Goal: Information Seeking & Learning: Learn about a topic

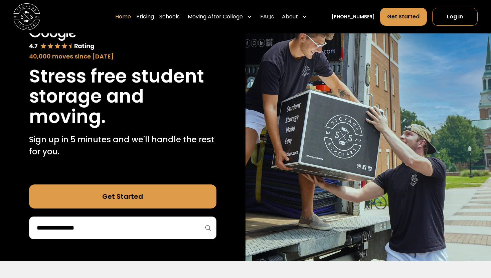
scroll to position [53, 0]
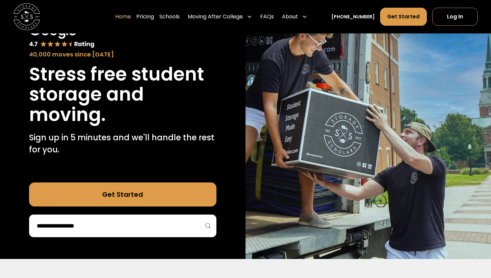
click at [149, 225] on input "search" at bounding box center [122, 225] width 173 height 11
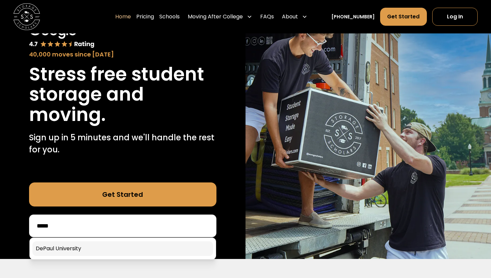
type input "*****"
click at [114, 250] on link at bounding box center [122, 248] width 181 height 15
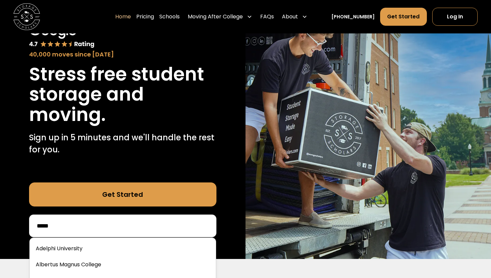
click at [105, 228] on input "*****" at bounding box center [122, 225] width 173 height 11
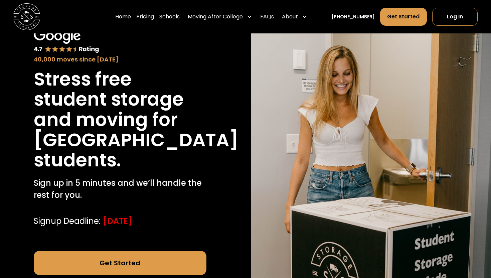
scroll to position [43, 0]
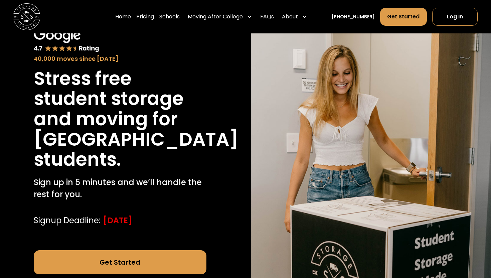
click at [102, 262] on link "Get Started" at bounding box center [120, 262] width 173 height 24
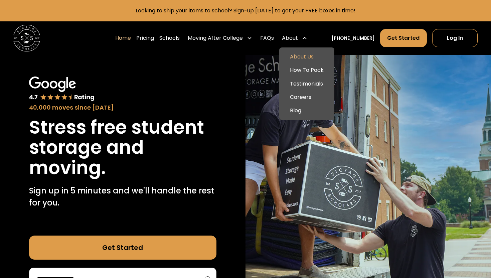
click at [299, 55] on link "About Us" at bounding box center [307, 56] width 50 height 13
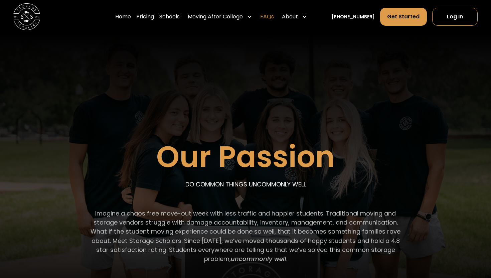
click at [274, 16] on link "FAQs" at bounding box center [267, 16] width 14 height 19
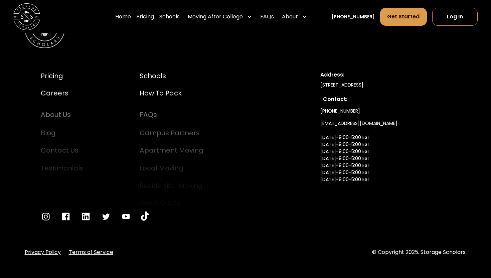
scroll to position [3620, 0]
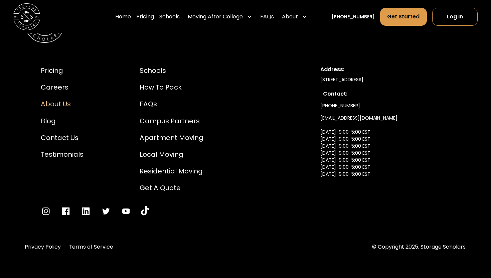
click at [64, 105] on div "About Us" at bounding box center [62, 104] width 43 height 10
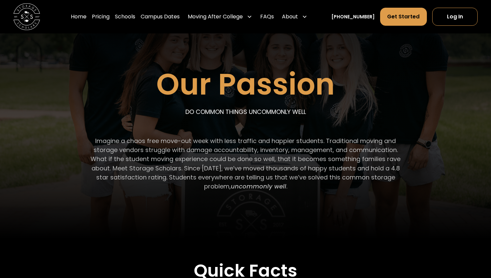
scroll to position [72, 0]
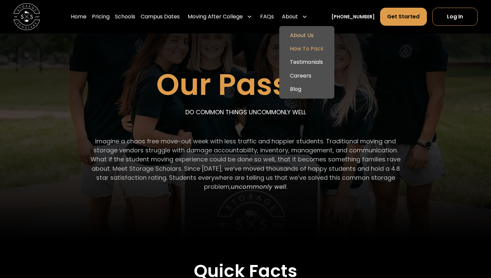
click at [304, 46] on link "How To Pack" at bounding box center [307, 48] width 50 height 13
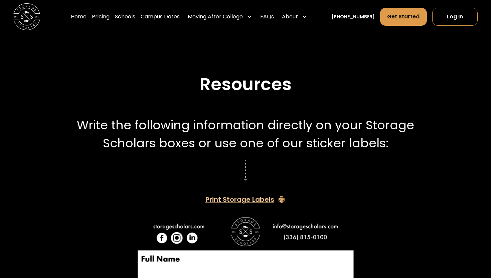
scroll to position [1047, 0]
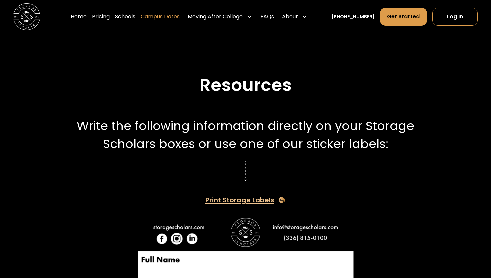
click at [180, 17] on link "Campus Dates" at bounding box center [160, 16] width 39 height 19
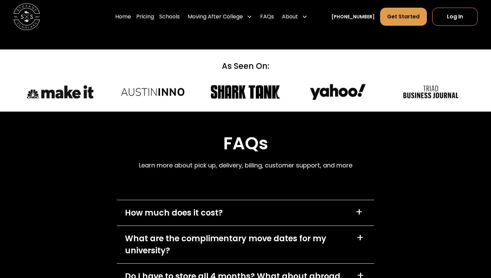
scroll to position [2981, 0]
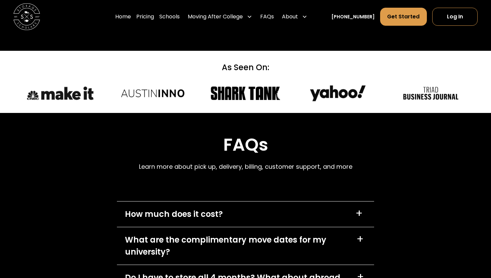
click at [361, 208] on div "+" at bounding box center [358, 213] width 7 height 11
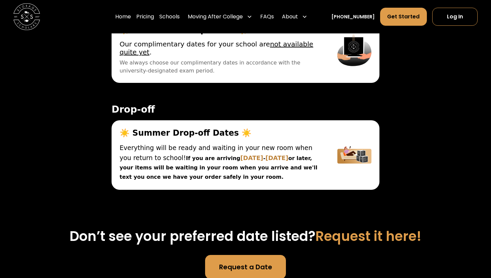
scroll to position [2425, 0]
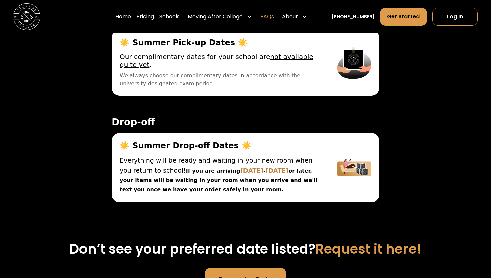
click at [274, 17] on link "FAQs" at bounding box center [267, 16] width 14 height 19
